Goal: Information Seeking & Learning: Find specific fact

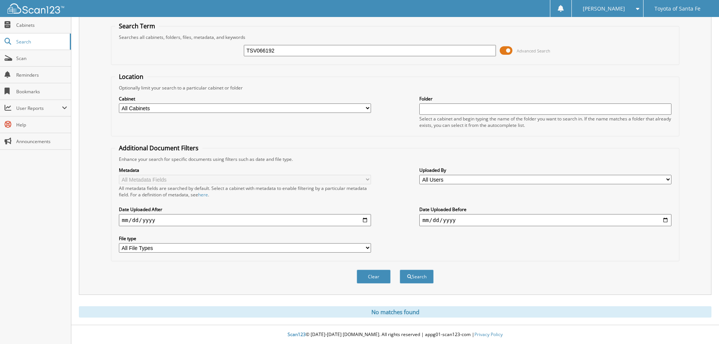
click at [273, 51] on input "TSV066192" at bounding box center [370, 50] width 252 height 11
type input "MSA018976"
click at [400, 270] on button "Search" at bounding box center [417, 277] width 34 height 14
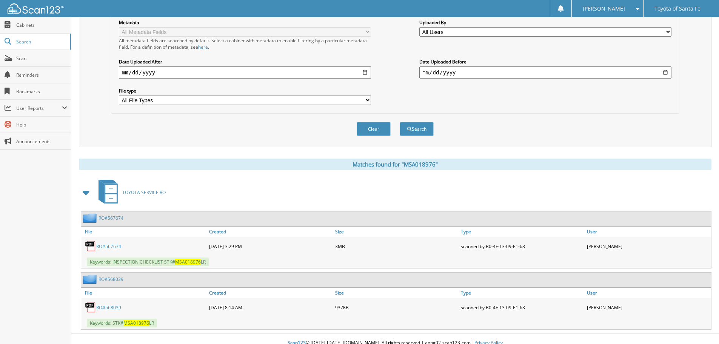
scroll to position [181, 0]
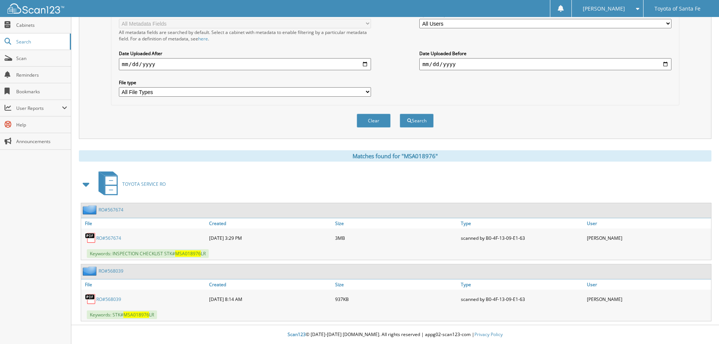
click at [109, 238] on link "RO#567674" at bounding box center [108, 238] width 25 height 6
click at [116, 239] on link "RO#567674" at bounding box center [108, 238] width 25 height 6
click at [111, 237] on link "RO#567674" at bounding box center [108, 238] width 25 height 6
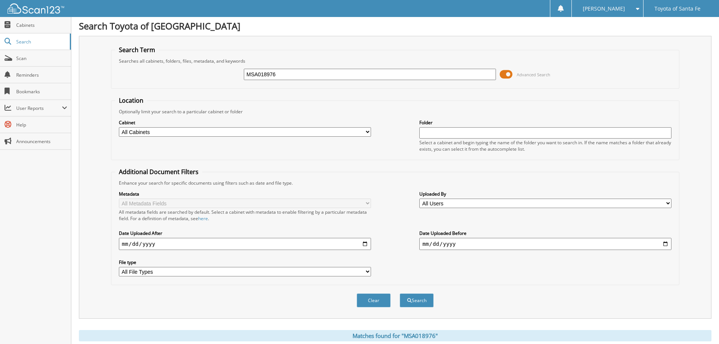
scroll to position [0, 0]
click at [299, 77] on input "MSA018976" at bounding box center [370, 75] width 252 height 11
drag, startPoint x: 298, startPoint y: 77, endPoint x: 292, endPoint y: 77, distance: 6.4
click at [298, 77] on input "MSA018976" at bounding box center [370, 75] width 252 height 11
paste input "[US_VEHICLE_IDENTIFICATION_NUMBER]"
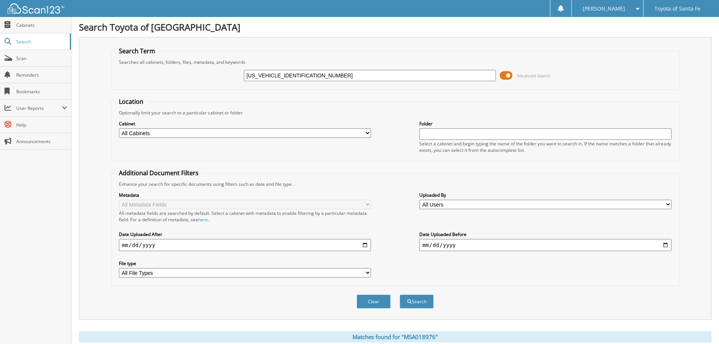
type input "[US_VEHICLE_IDENTIFICATION_NUMBER]"
click at [400, 294] on button "Search" at bounding box center [417, 301] width 34 height 14
click at [405, 28] on h1 "Search Toyota of [GEOGRAPHIC_DATA]" at bounding box center [395, 27] width 633 height 12
drag, startPoint x: 624, startPoint y: 59, endPoint x: 510, endPoint y: 27, distance: 117.9
click at [624, 59] on fieldset "Search Term Searches all cabinets, folders, files, metadata, and keywords 5J6RM…" at bounding box center [395, 68] width 569 height 43
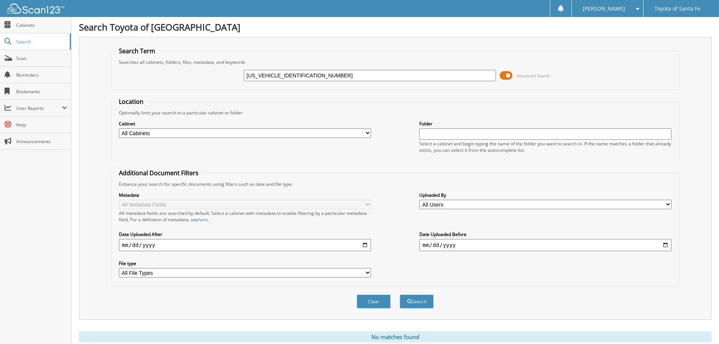
click at [358, 72] on input "5J6RM4H31FL028439" at bounding box center [370, 75] width 252 height 11
paste input "TFL028439"
type input "TFL028439"
click at [400, 294] on button "Search" at bounding box center [417, 301] width 34 height 14
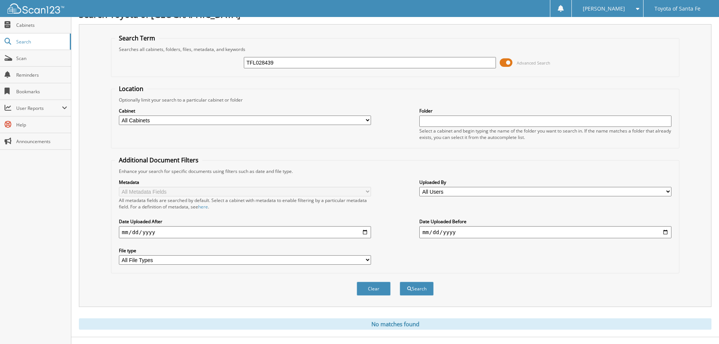
scroll to position [25, 0]
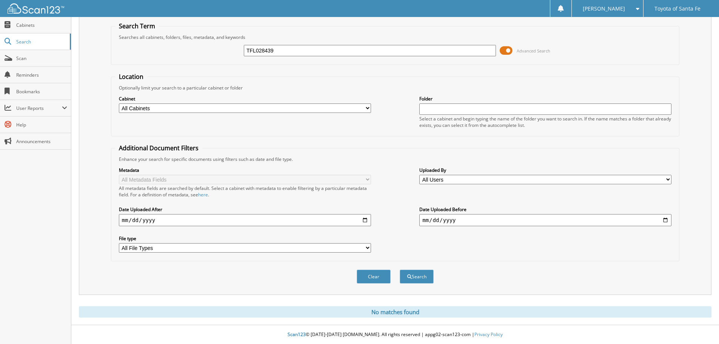
click at [285, 51] on input "TFL028439" at bounding box center [370, 50] width 252 height 11
